Goal: Task Accomplishment & Management: Manage account settings

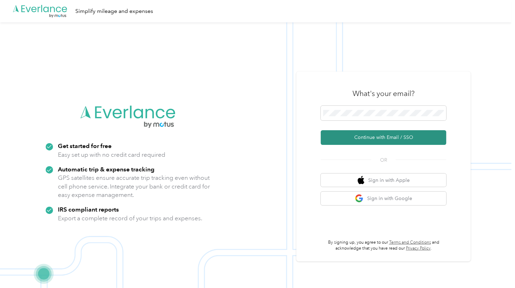
click at [377, 140] on button "Continue with Email / SSO" at bounding box center [384, 137] width 126 height 15
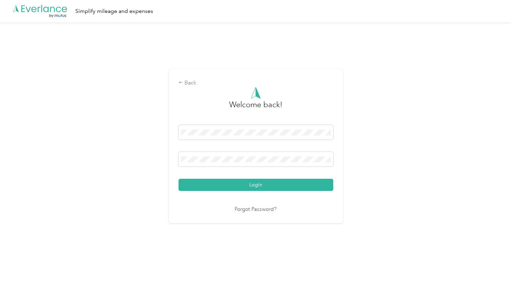
click at [179, 179] on button "Login" at bounding box center [256, 185] width 155 height 12
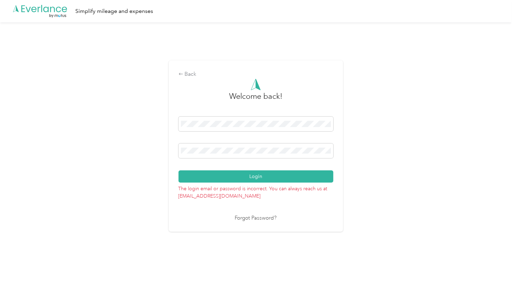
click at [179, 170] on button "Login" at bounding box center [256, 176] width 155 height 12
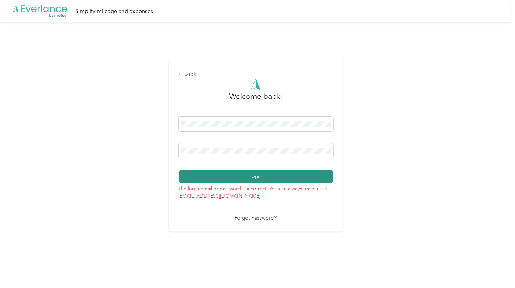
click at [247, 173] on button "Login" at bounding box center [256, 176] width 155 height 12
